Goal: Find specific page/section: Find specific page/section

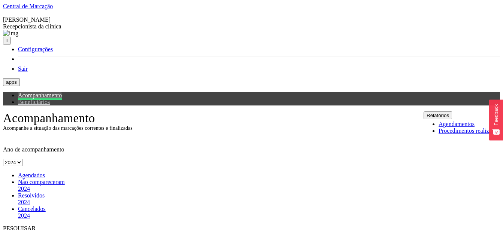
click at [452, 112] on button "Relatórios" at bounding box center [438, 116] width 28 height 8
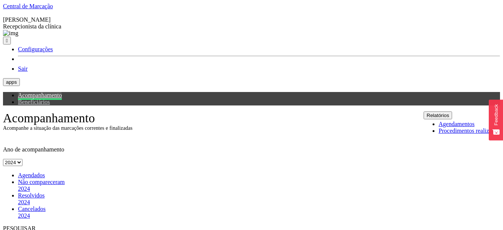
click at [452, 112] on button "Relatórios" at bounding box center [438, 116] width 28 height 8
click at [34, 172] on span "Agendados" at bounding box center [31, 175] width 27 height 6
click at [452, 112] on button "Relatórios" at bounding box center [438, 116] width 28 height 8
click at [40, 172] on div "Agendados" at bounding box center [259, 175] width 482 height 7
